Goal: Find specific page/section: Find specific page/section

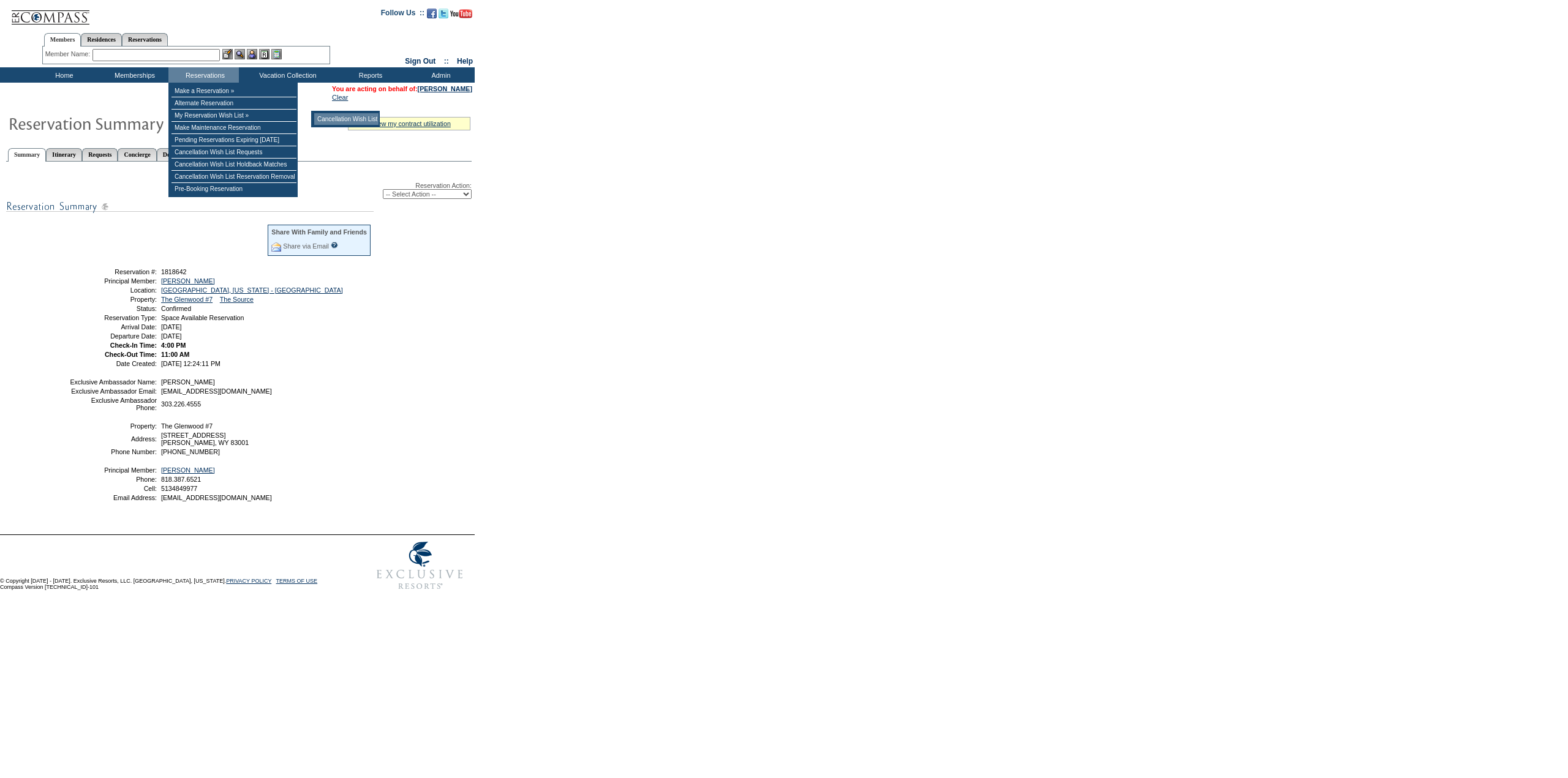
click at [348, 120] on td "Cancellation Wish List" at bounding box center [346, 118] width 64 height 11
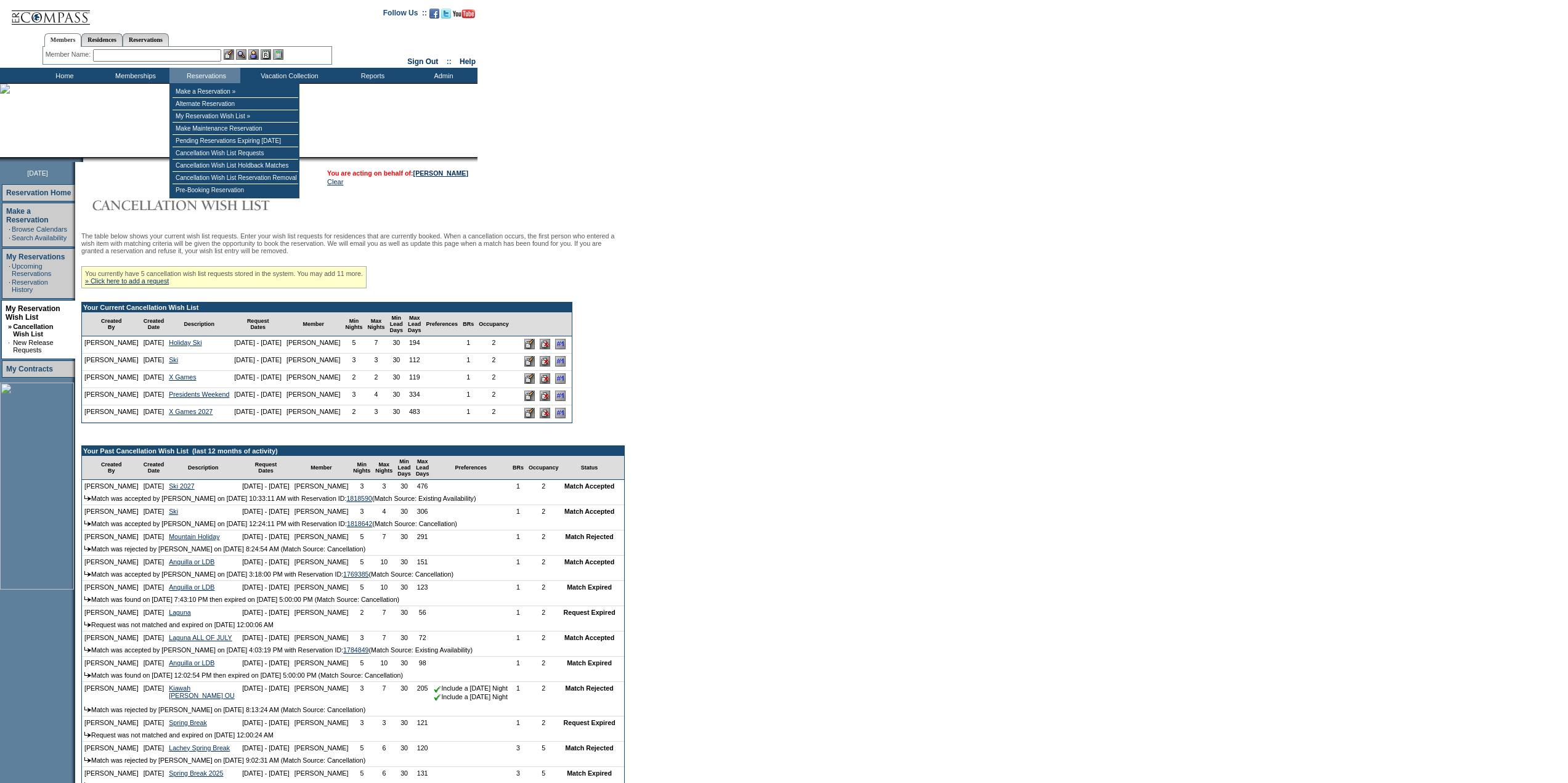
click at [199, 58] on input "text" at bounding box center [157, 55] width 128 height 12
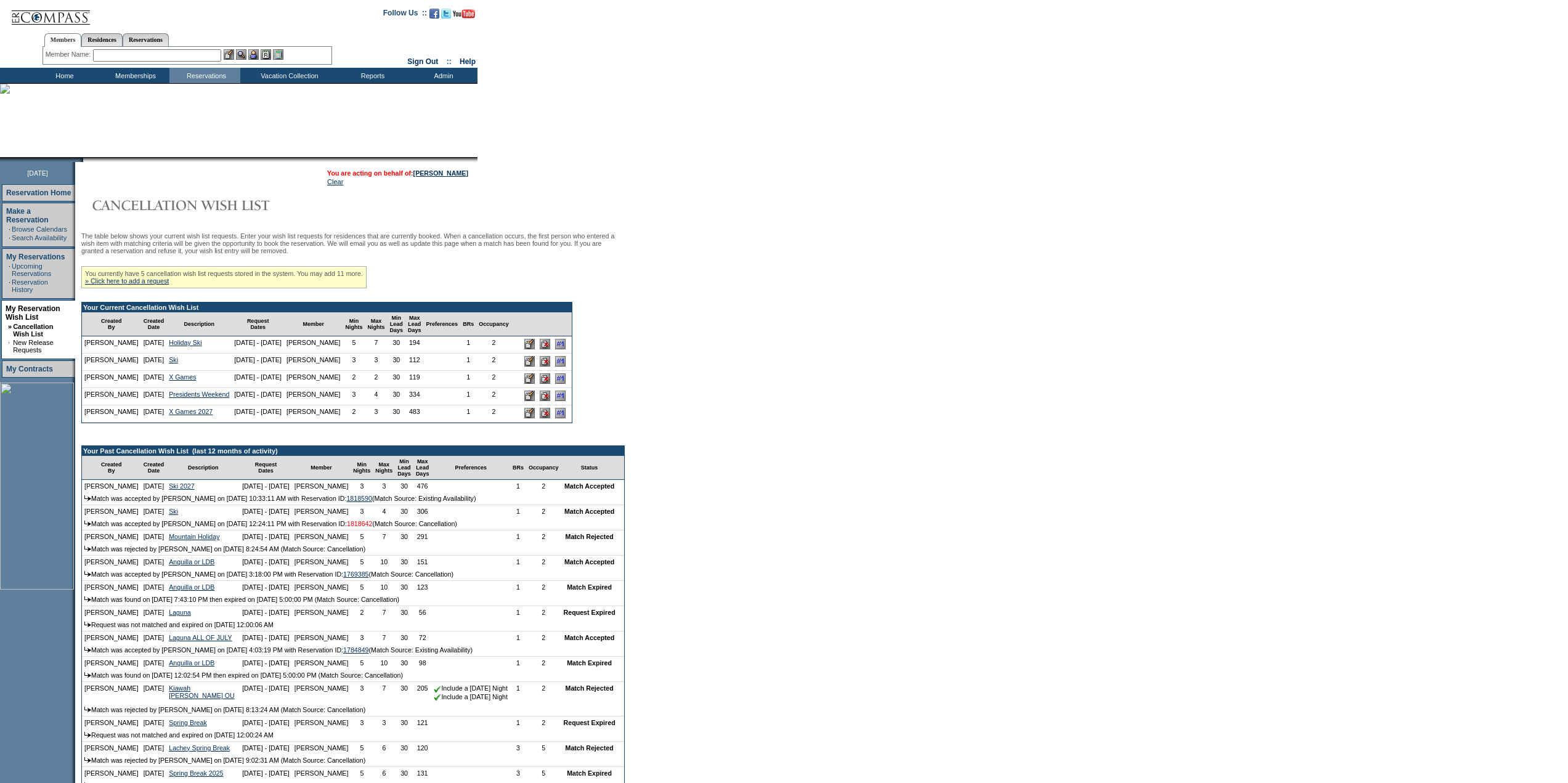
click at [373, 527] on link "1818642" at bounding box center [360, 524] width 26 height 8
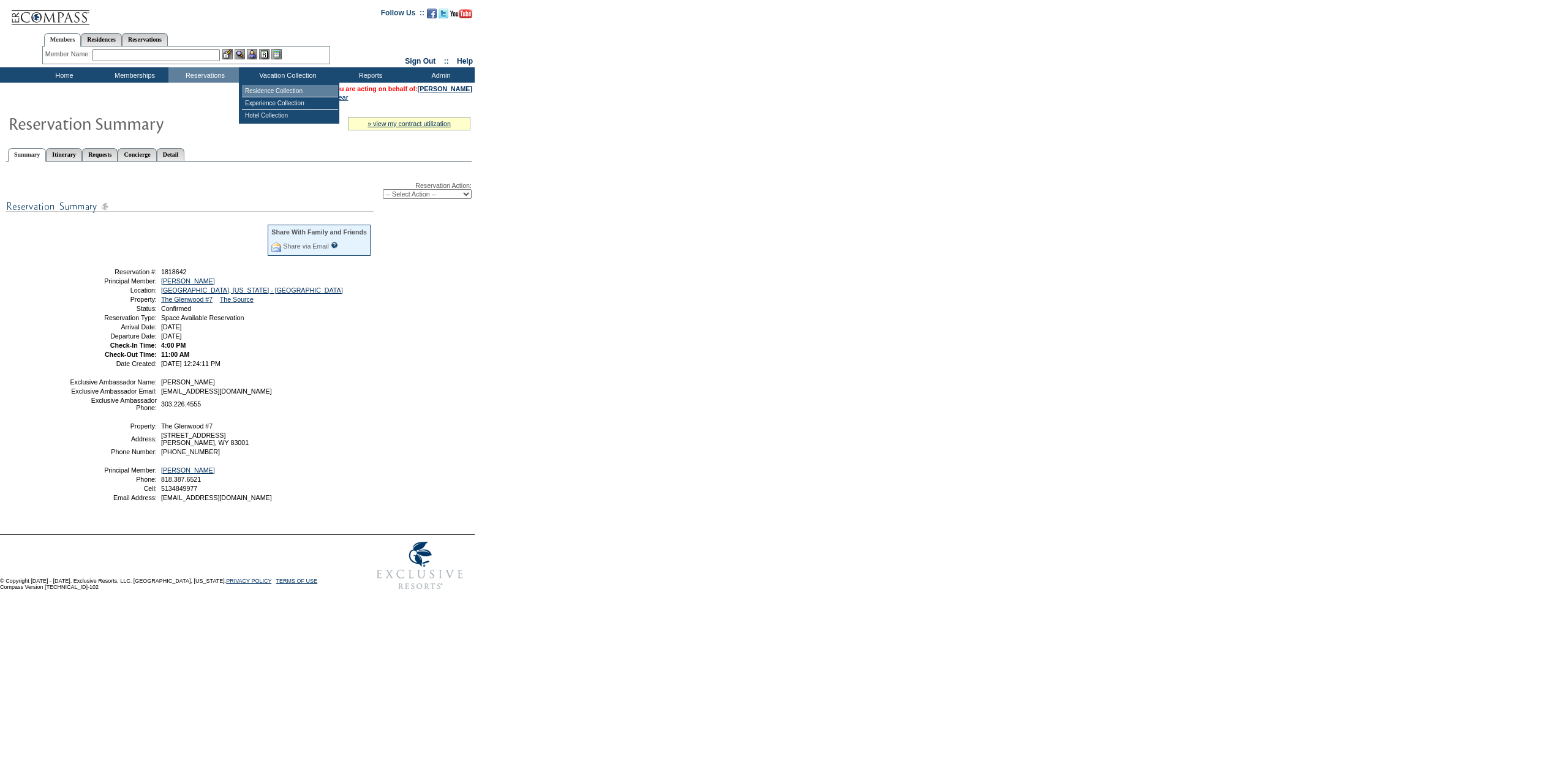
click at [283, 93] on td "Residence Collection" at bounding box center [290, 92] width 96 height 12
